Goal: Navigation & Orientation: Find specific page/section

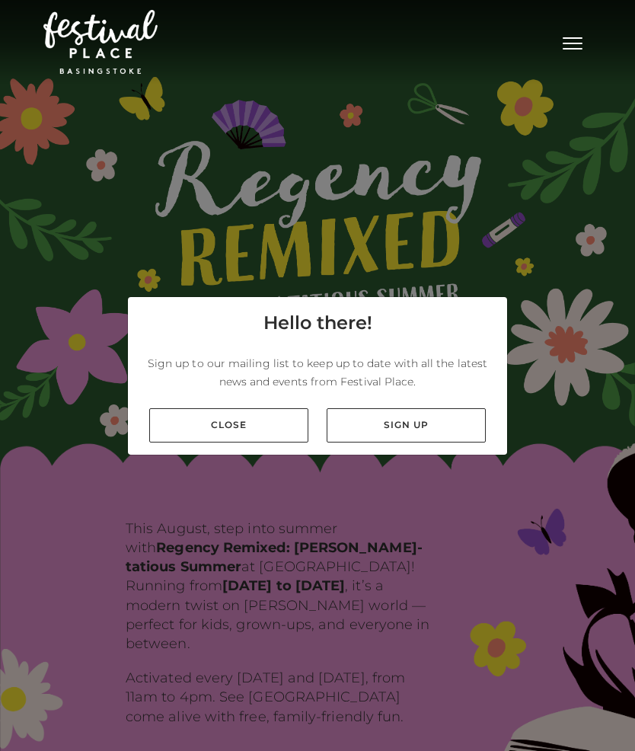
click at [187, 442] on link "Close" at bounding box center [228, 425] width 159 height 34
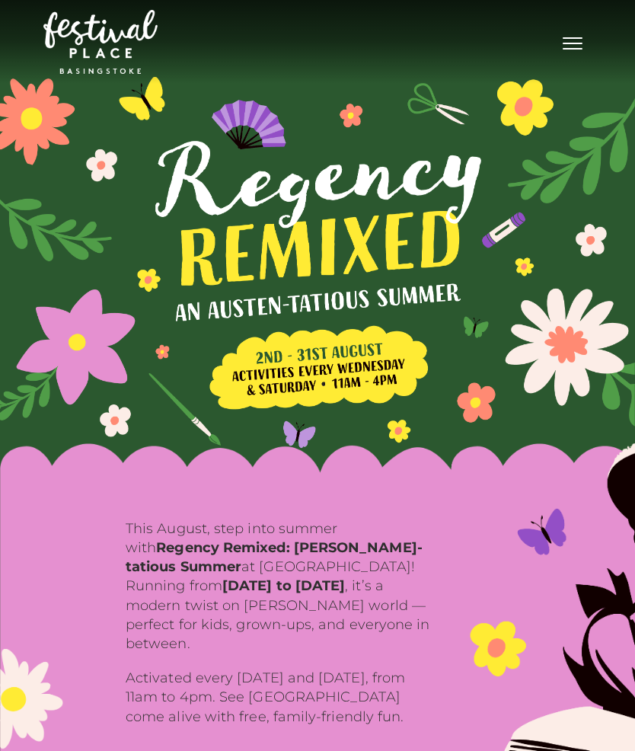
click at [563, 49] on span "Toggle navigation" at bounding box center [573, 49] width 20 height 2
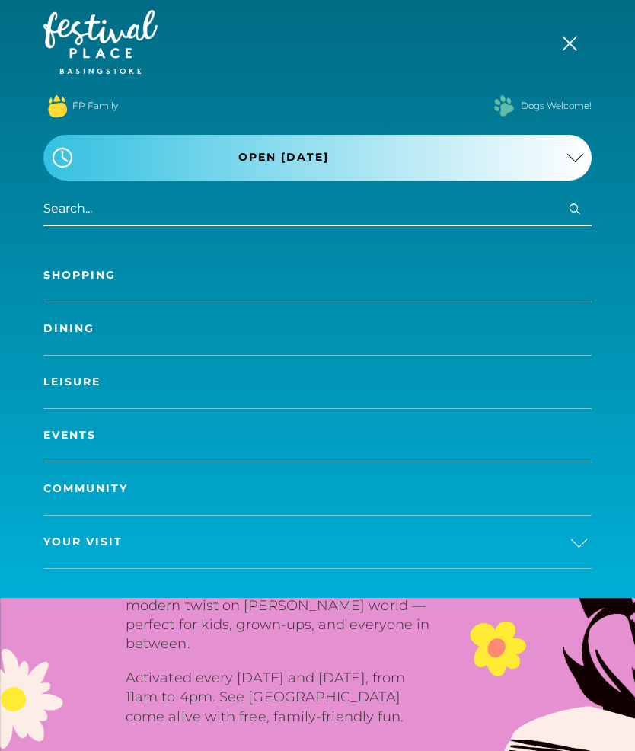
click at [78, 261] on link "Shopping" at bounding box center [317, 275] width 548 height 53
click at [94, 282] on link "Shopping" at bounding box center [317, 275] width 548 height 53
click at [92, 35] on img at bounding box center [100, 42] width 114 height 64
click at [83, 277] on link "Shopping" at bounding box center [317, 275] width 548 height 53
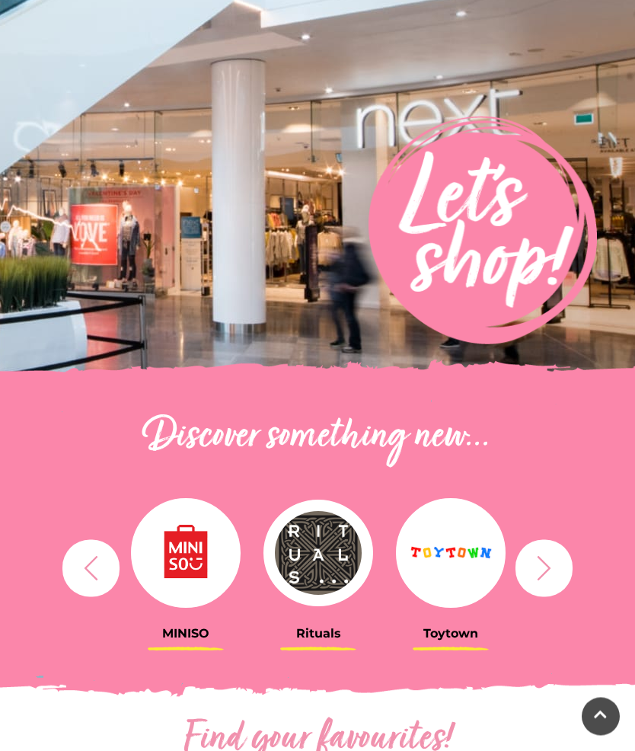
scroll to position [151, 0]
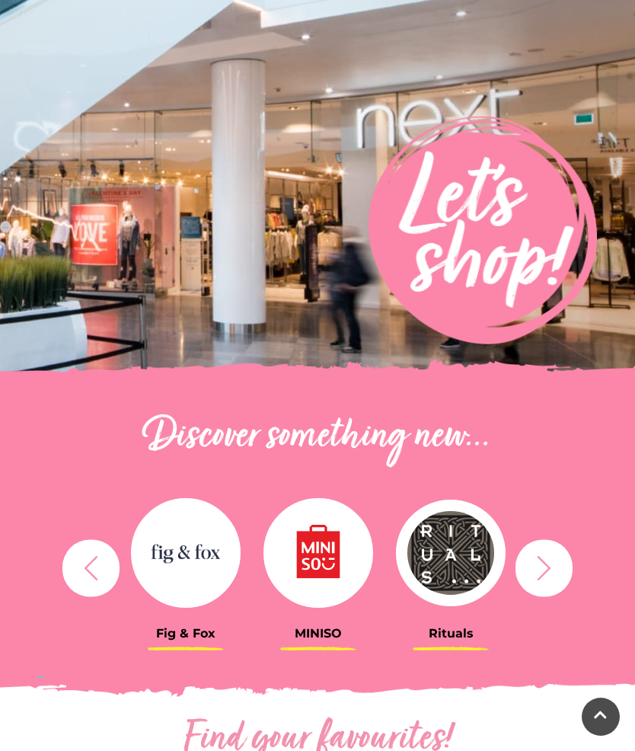
click at [178, 568] on img at bounding box center [186, 553] width 110 height 110
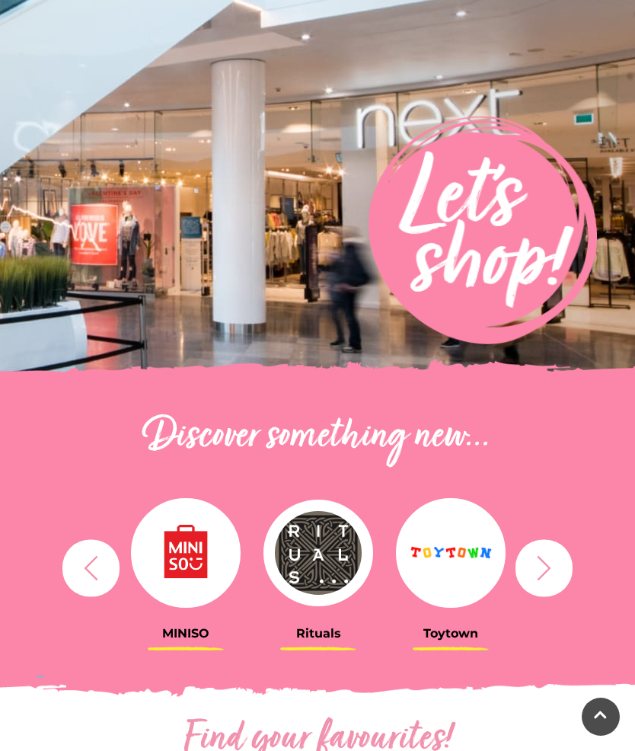
click at [172, 529] on img at bounding box center [186, 553] width 110 height 110
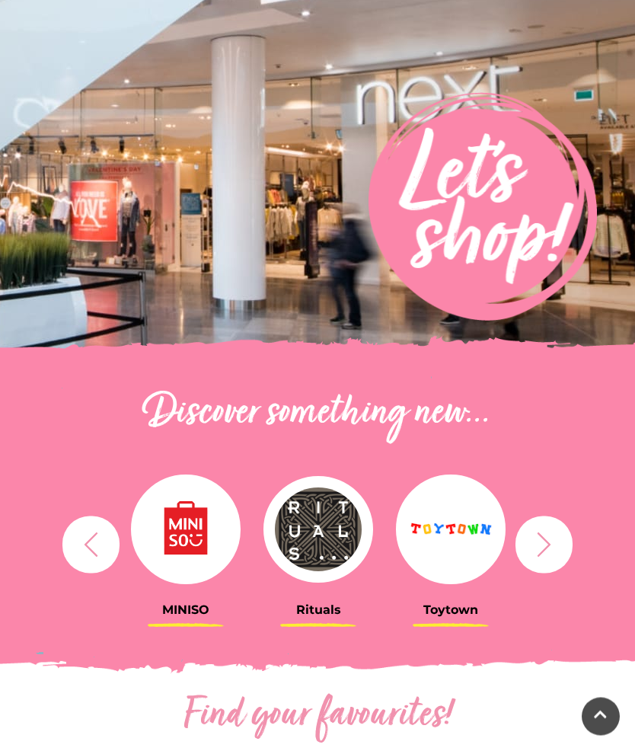
click at [536, 531] on icon "button" at bounding box center [544, 545] width 28 height 28
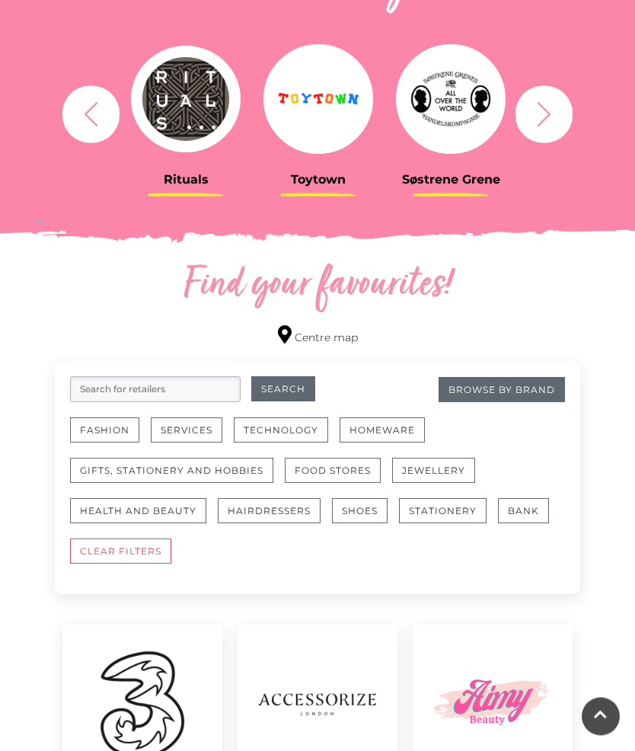
scroll to position [614, 0]
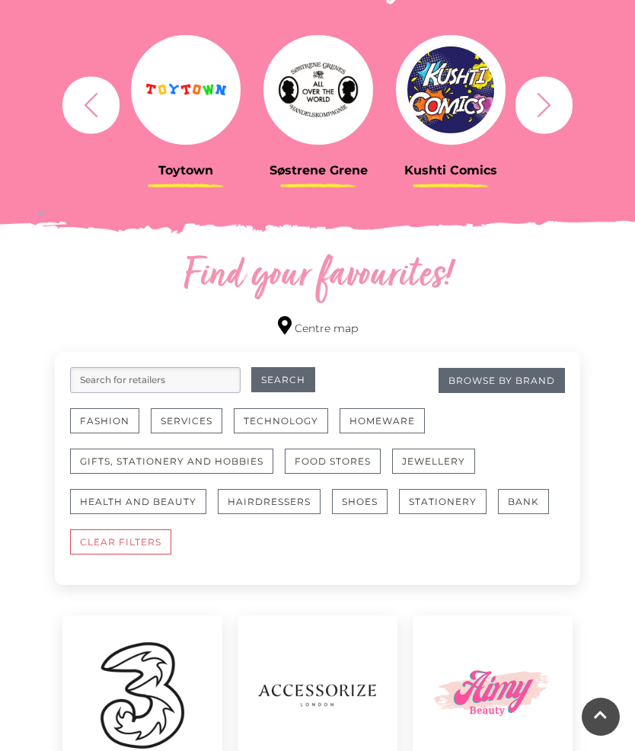
click at [394, 416] on button "Homeware" at bounding box center [382, 420] width 85 height 25
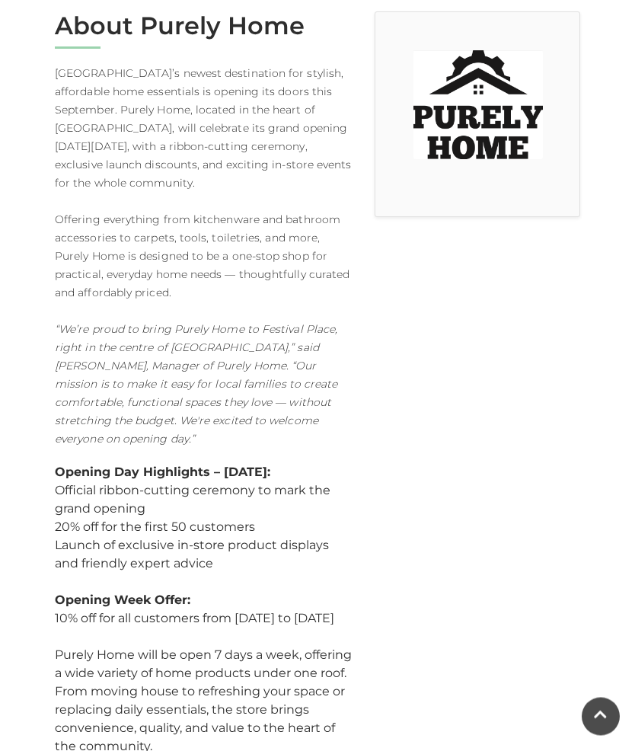
scroll to position [407, 0]
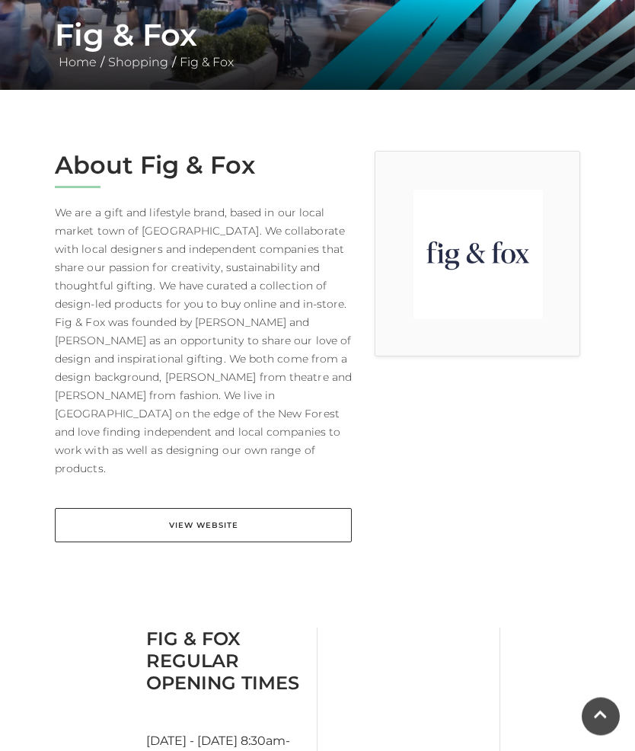
scroll to position [301, 0]
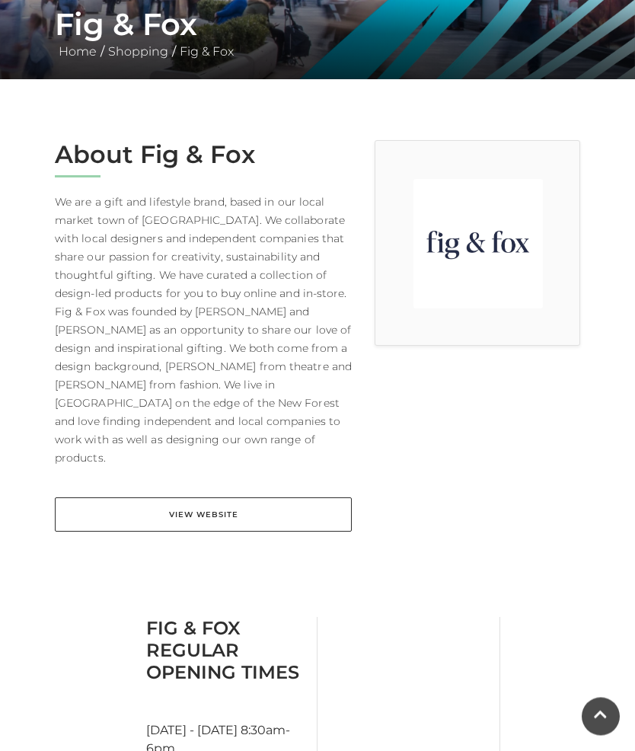
click at [167, 498] on link "View Website" at bounding box center [203, 515] width 297 height 34
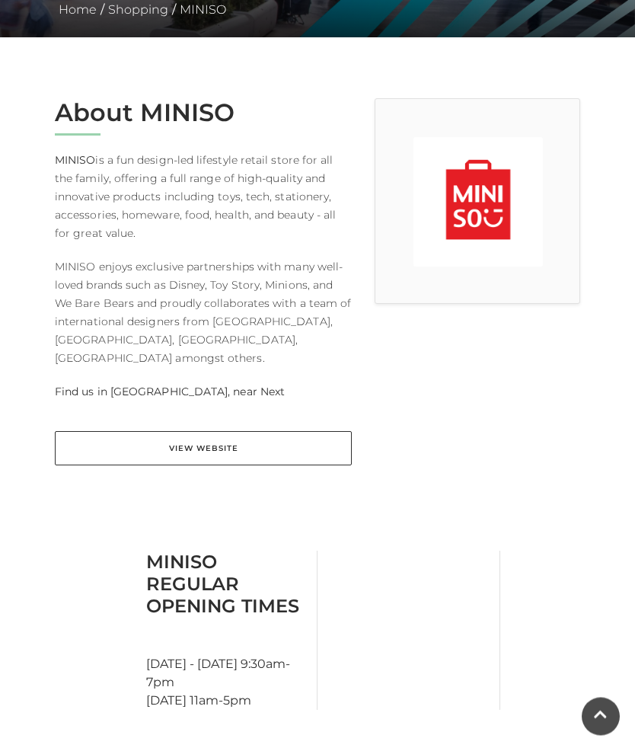
scroll to position [344, 0]
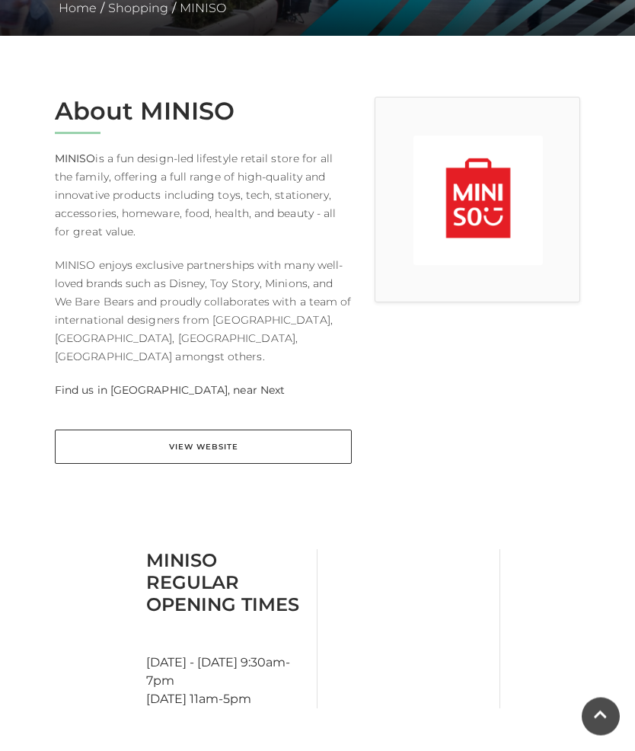
click at [173, 430] on link "View Website" at bounding box center [203, 447] width 297 height 34
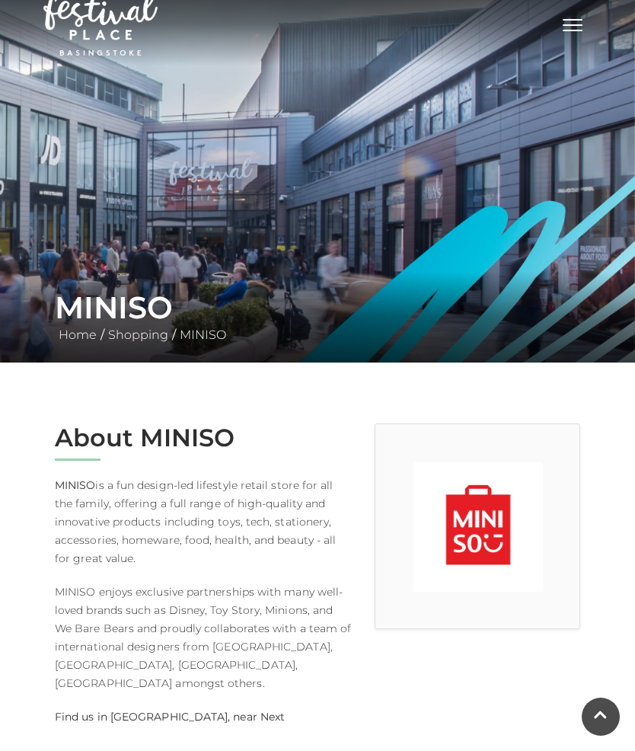
scroll to position [0, 0]
